Goal: Find specific page/section

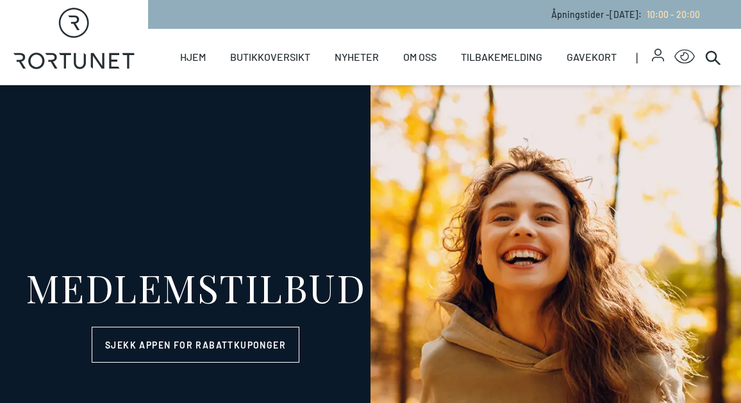
select select "NO"
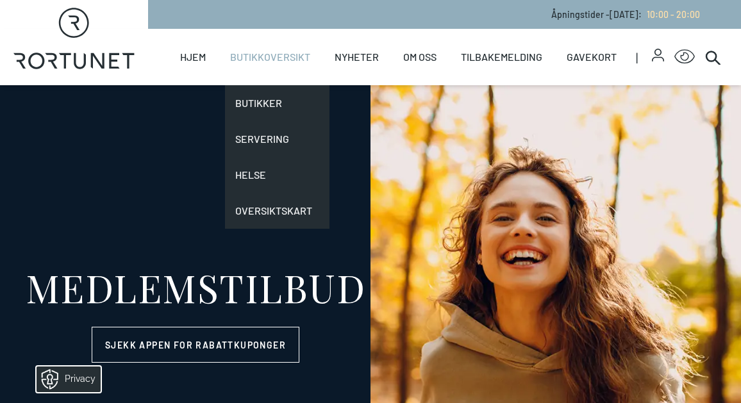
click at [282, 60] on link "Butikkoversikt" at bounding box center [270, 57] width 80 height 56
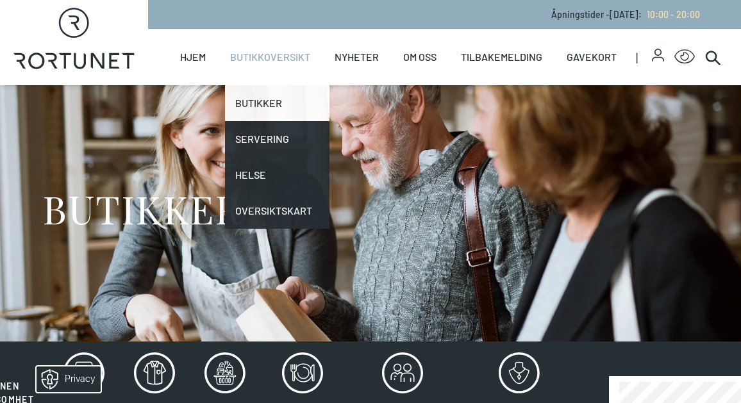
click at [271, 101] on link "Butikker" at bounding box center [277, 103] width 105 height 36
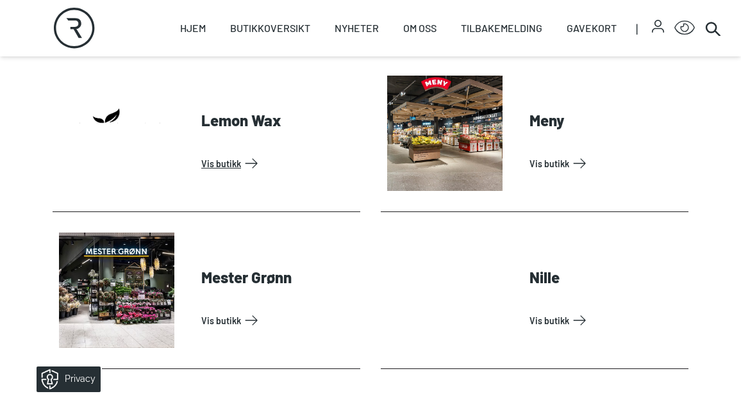
scroll to position [2209, 0]
